Goal: Find specific page/section: Find specific page/section

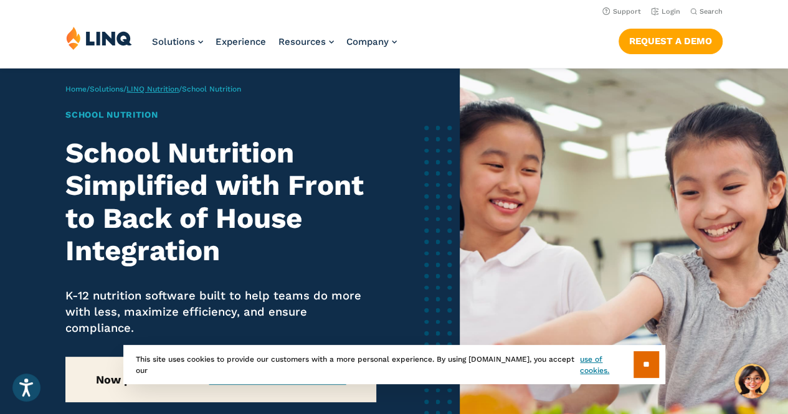
click at [144, 89] on link "LINQ Nutrition" at bounding box center [152, 89] width 52 height 9
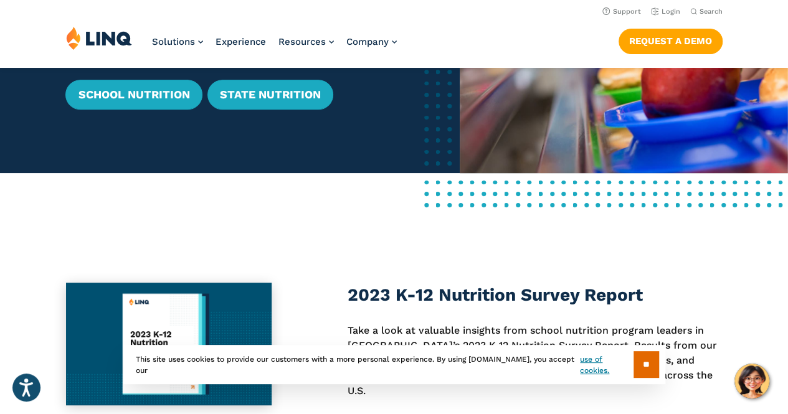
scroll to position [75, 0]
